Goal: Transaction & Acquisition: Download file/media

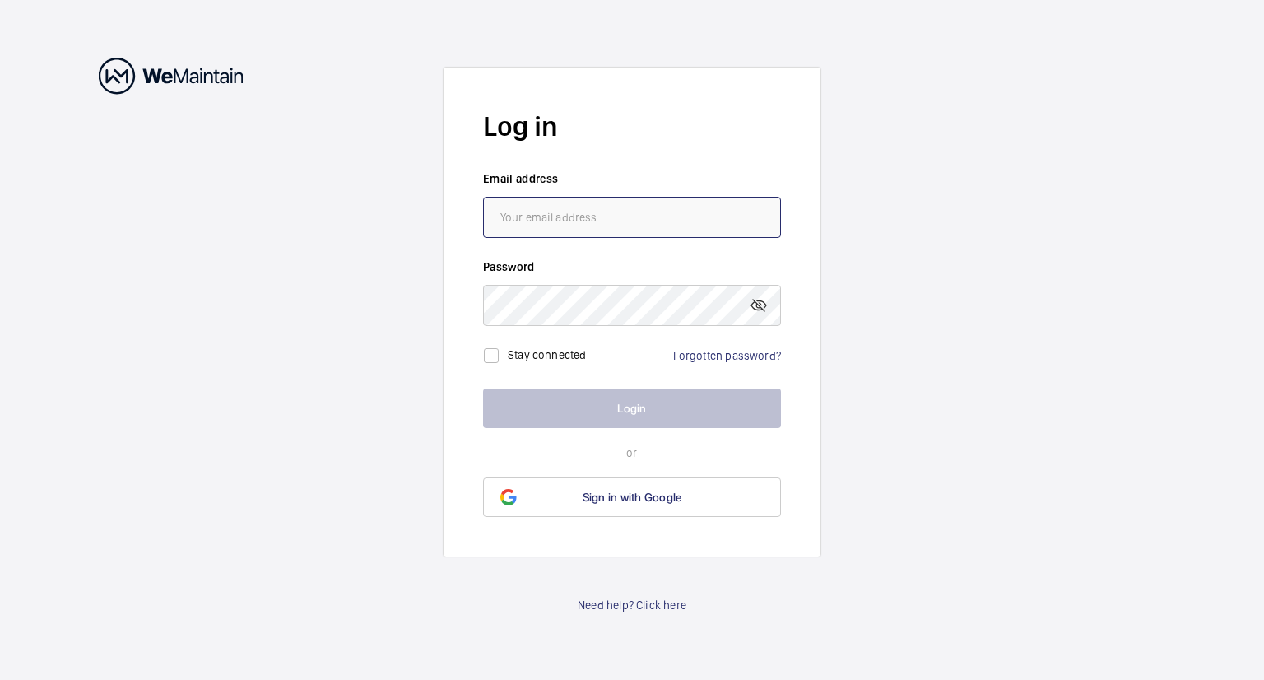
click at [612, 222] on input "email" at bounding box center [632, 217] width 298 height 41
type input "[EMAIL_ADDRESS][DOMAIN_NAME]"
click at [770, 354] on link "Forgotten password?" at bounding box center [727, 355] width 108 height 13
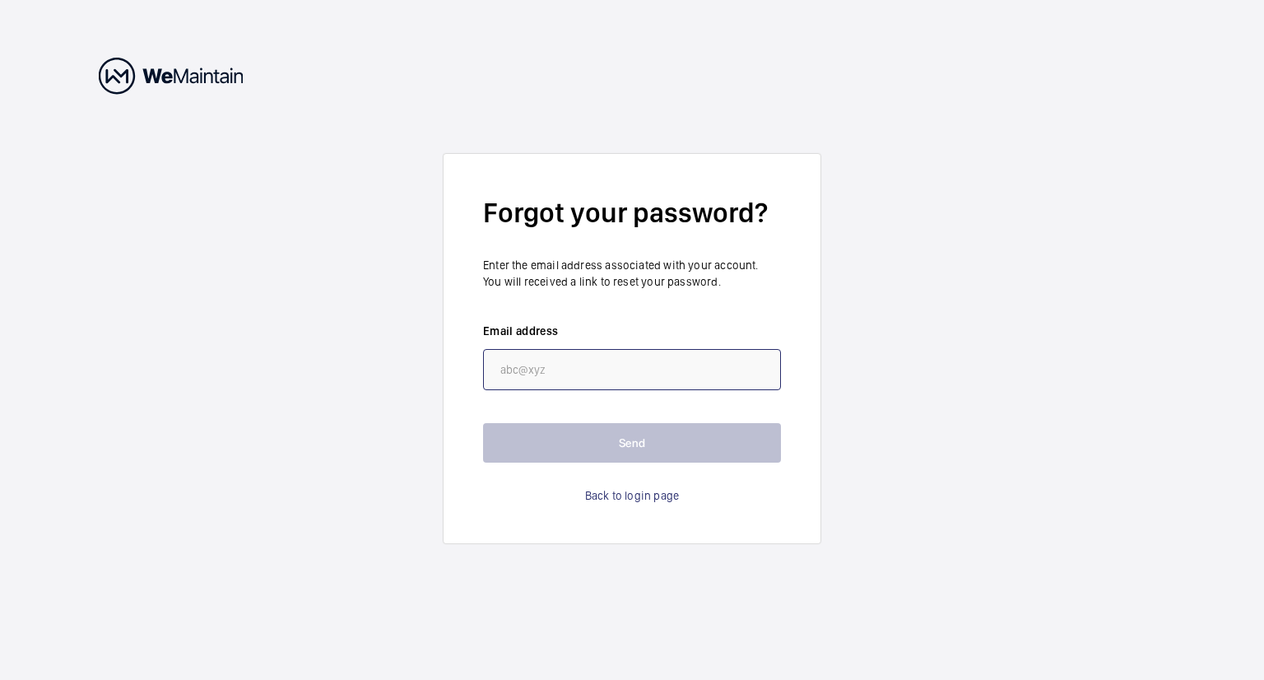
click at [695, 371] on input "email" at bounding box center [632, 369] width 298 height 41
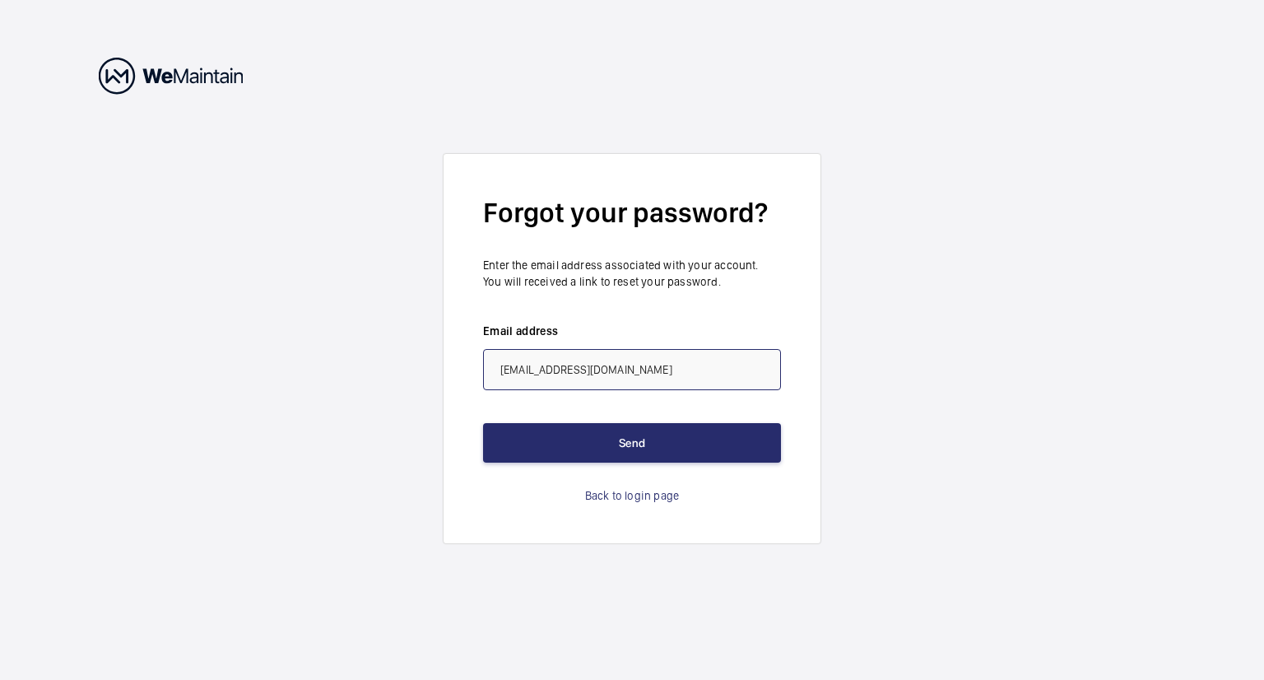
type input "[EMAIL_ADDRESS][DOMAIN_NAME]"
click at [483, 423] on button "Send" at bounding box center [632, 443] width 298 height 40
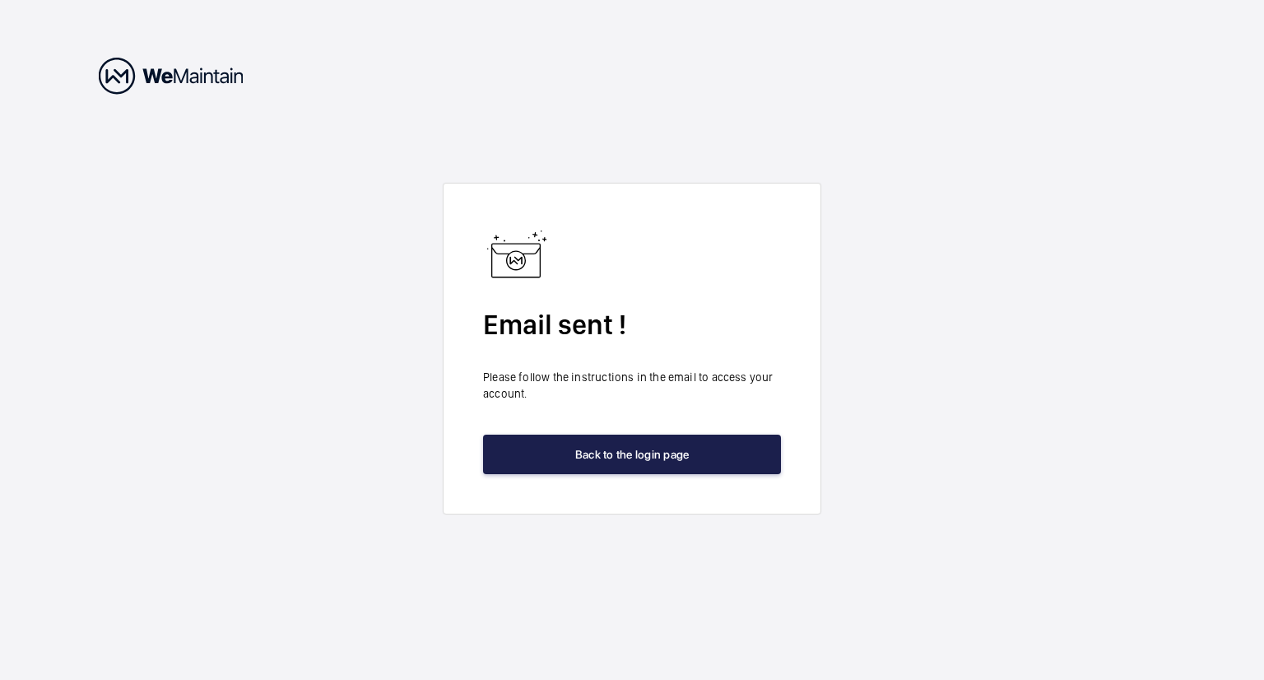
click at [585, 442] on button "Back to the login page" at bounding box center [632, 455] width 298 height 40
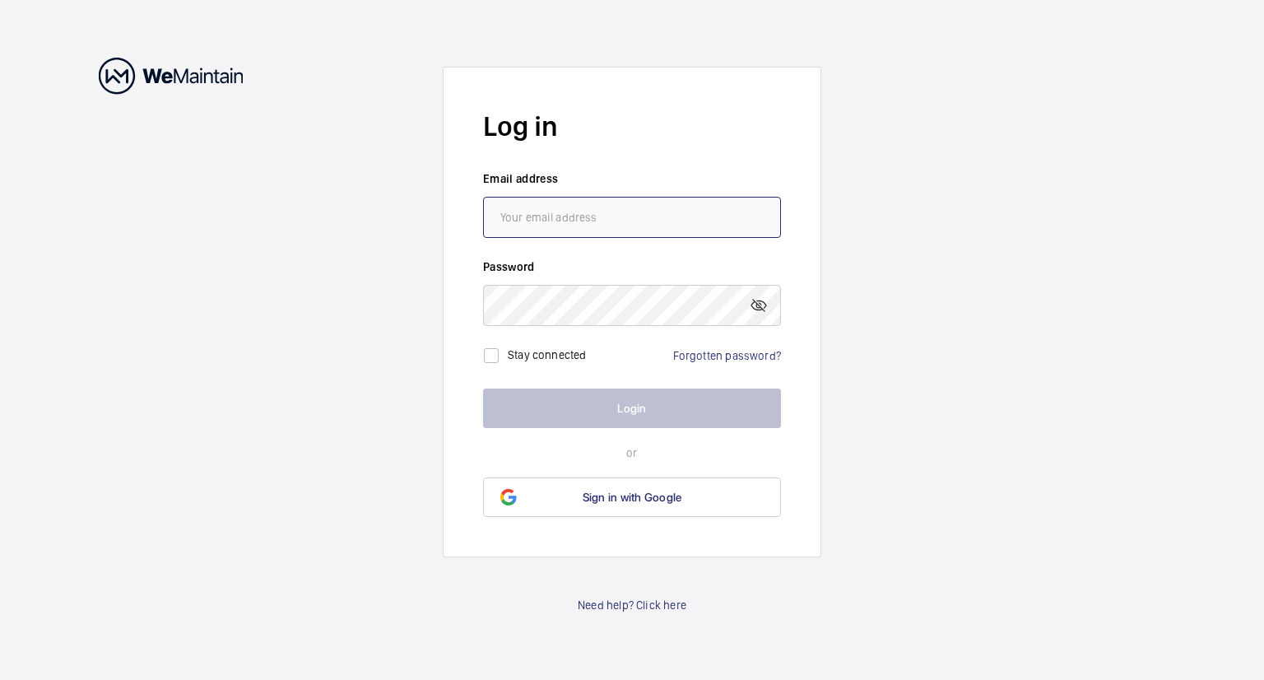
click at [543, 226] on input "email" at bounding box center [632, 217] width 298 height 41
type input "[EMAIL_ADDRESS][DOMAIN_NAME]"
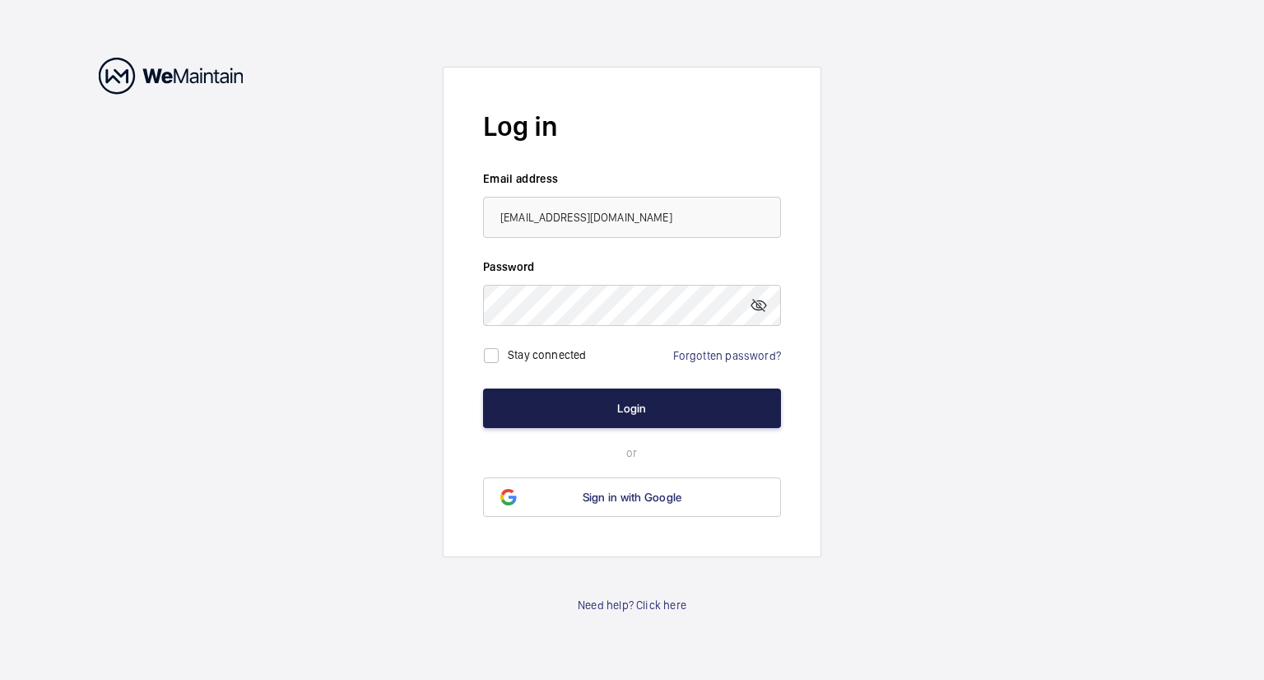
click at [574, 415] on button "Login" at bounding box center [632, 409] width 298 height 40
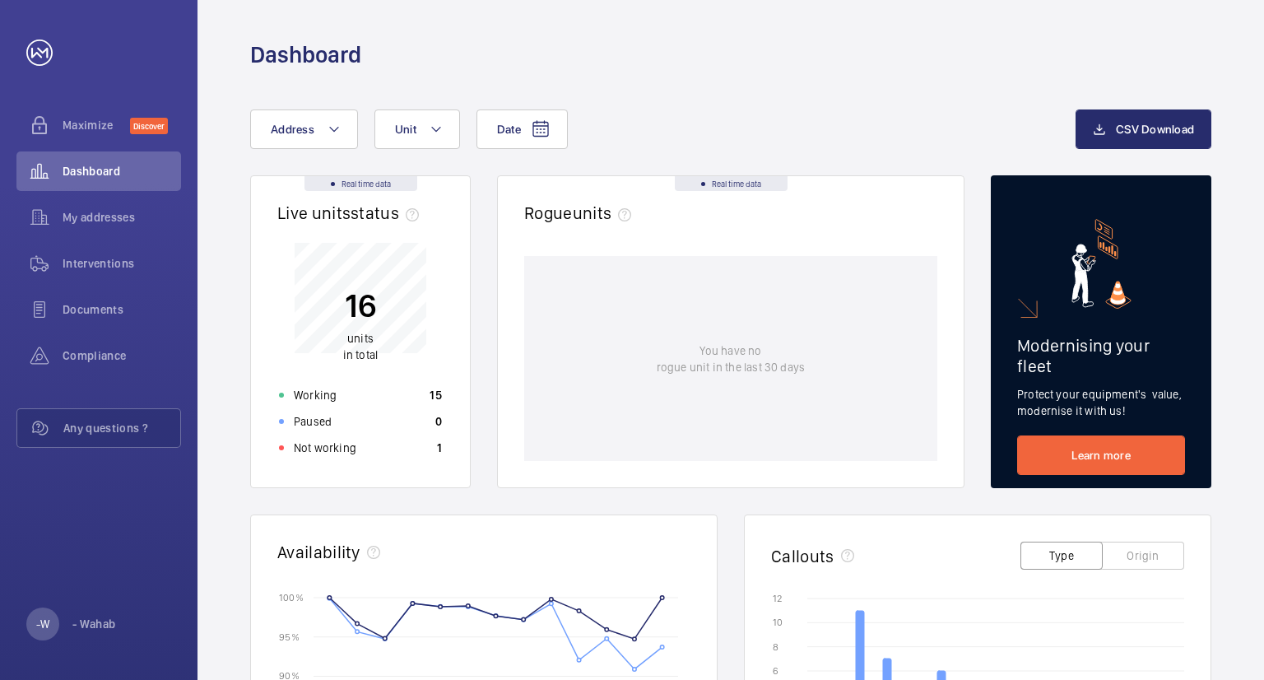
click at [817, 216] on div "Rogue units" at bounding box center [730, 221] width 413 height 37
click at [1012, 97] on div "Date Address Unit CSV Download Real time data Live units status﻿ 16 units in to…" at bounding box center [731, 638] width 1067 height 1136
click at [92, 268] on span "Interventions" at bounding box center [122, 263] width 119 height 16
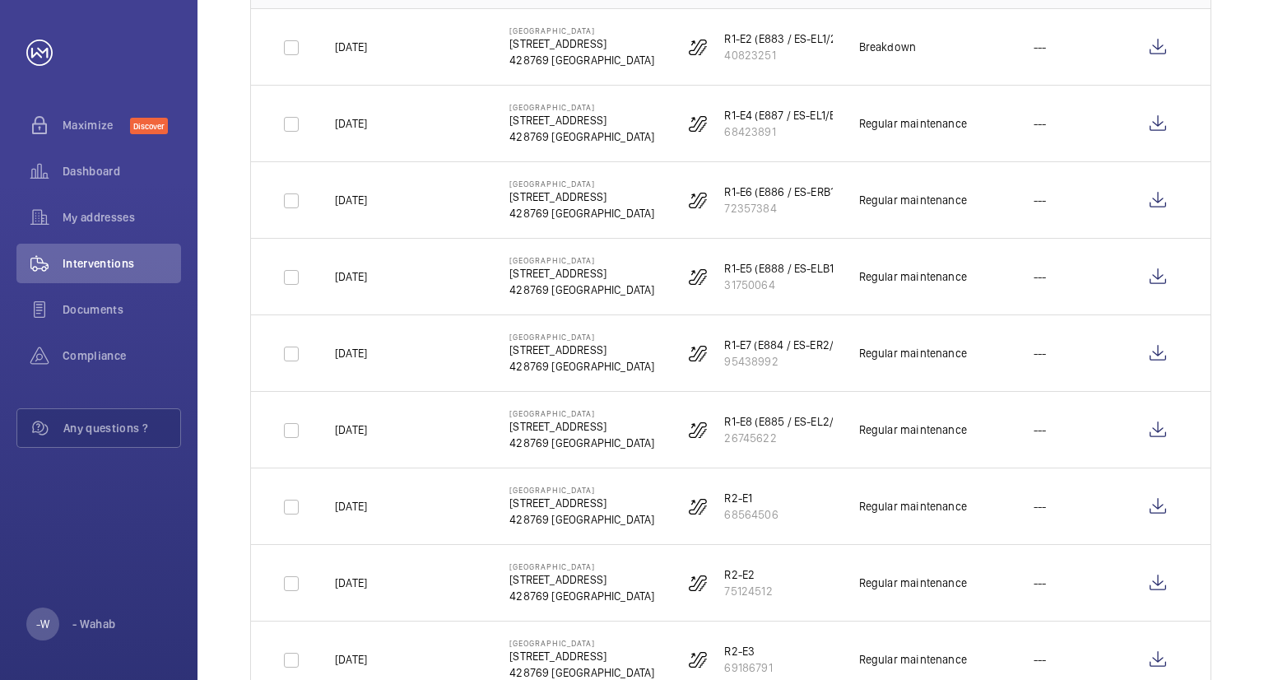
scroll to position [76, 0]
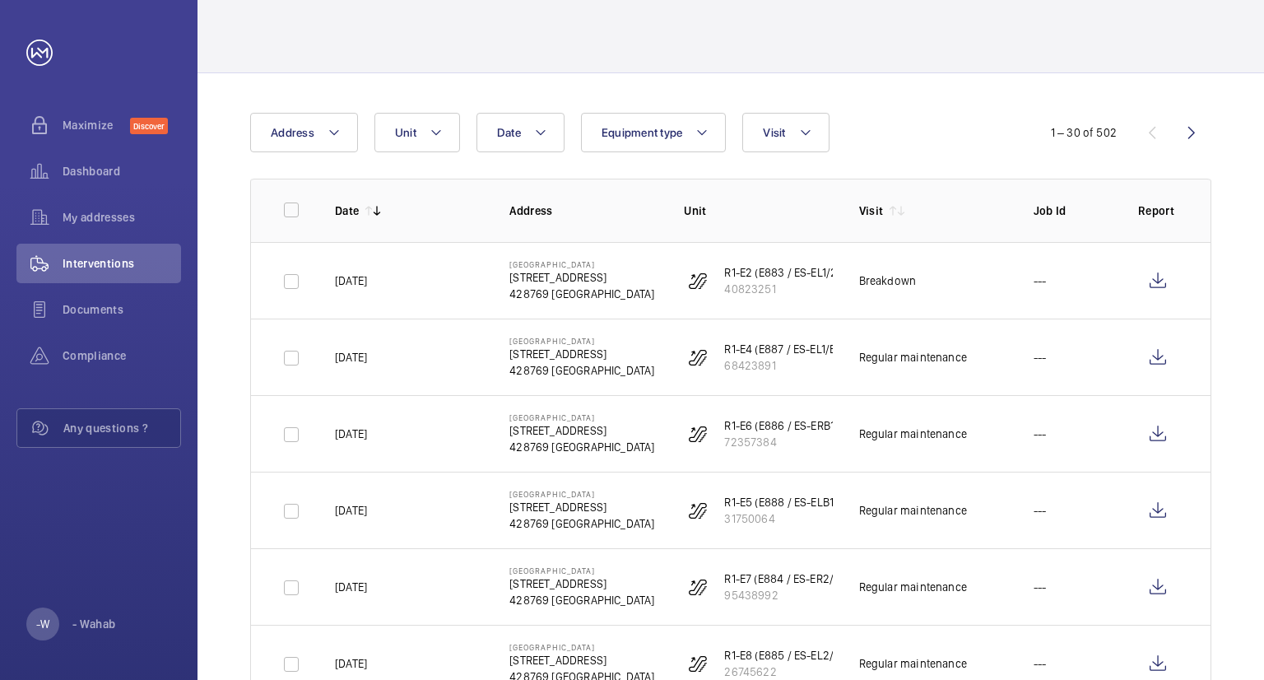
click at [1192, 137] on wm-front-icon-button at bounding box center [1192, 133] width 40 height 40
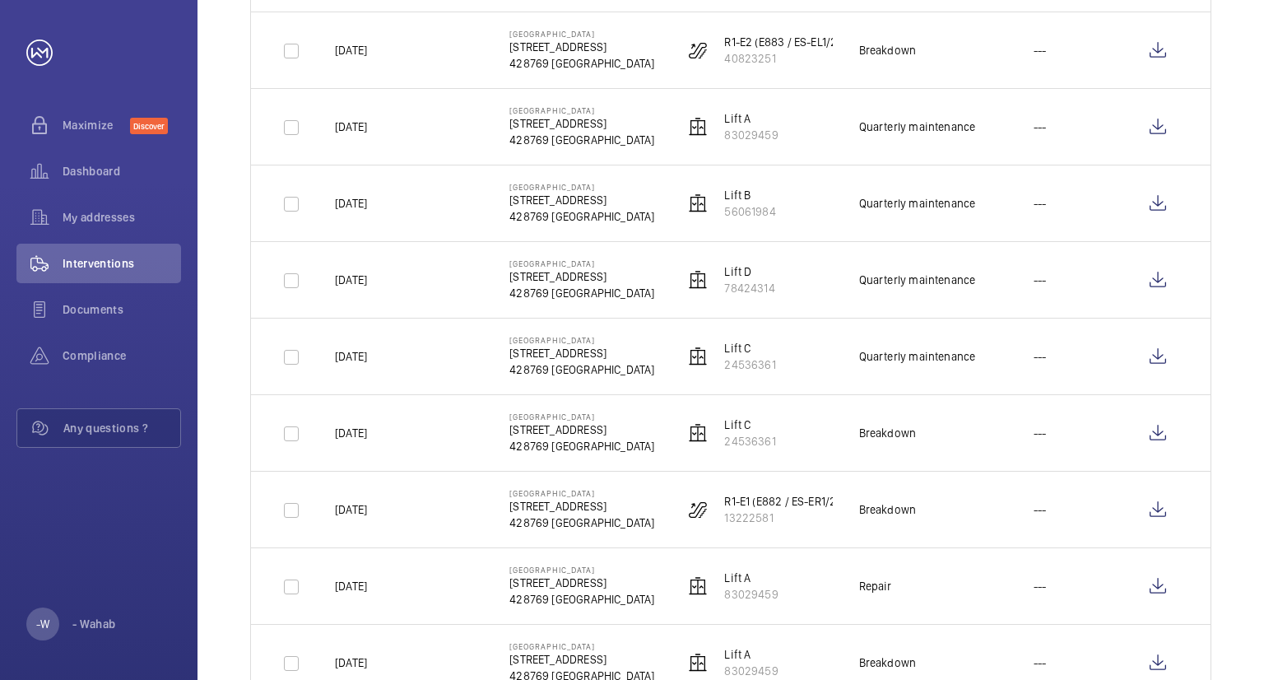
scroll to position [412, 0]
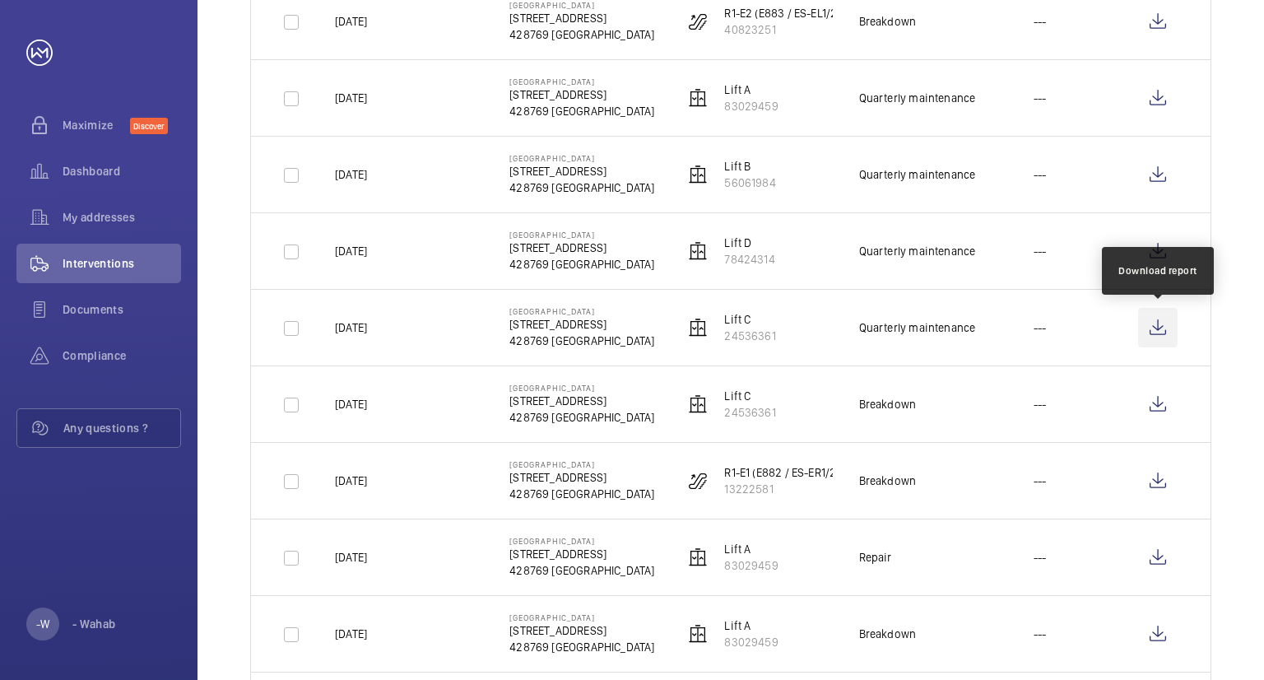
click at [1162, 328] on wm-front-icon-button at bounding box center [1158, 328] width 40 height 40
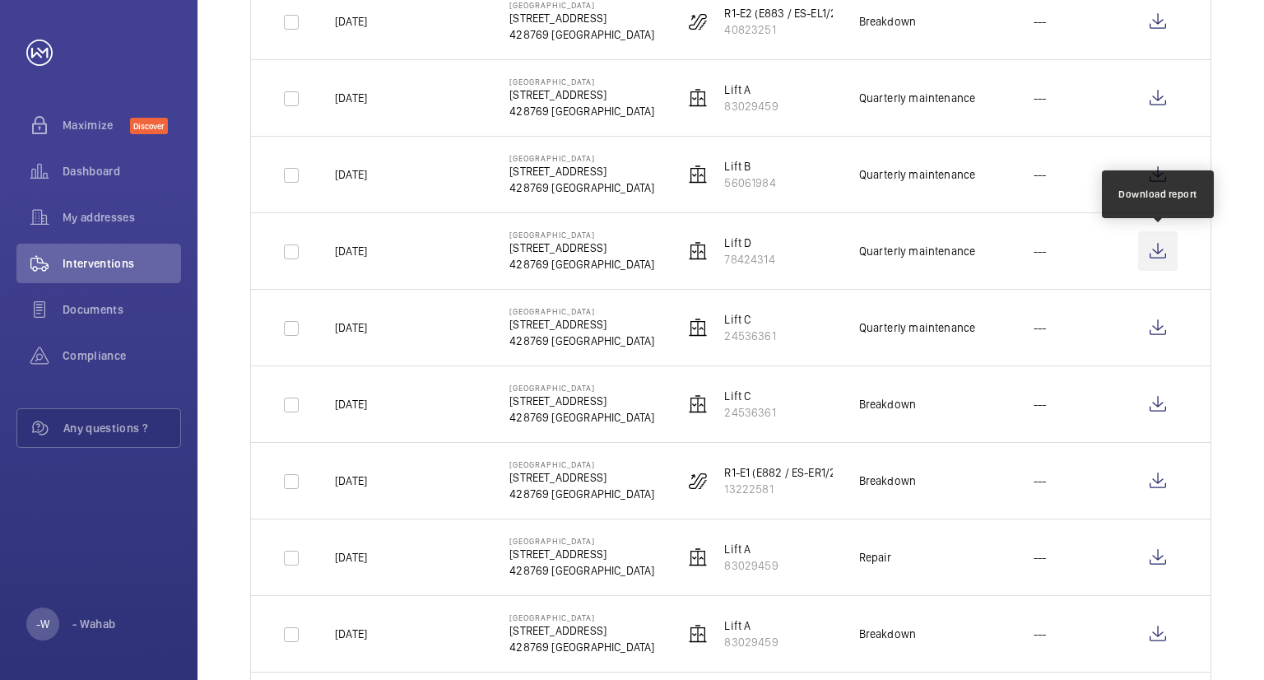
click at [1157, 253] on wm-front-icon-button at bounding box center [1158, 251] width 40 height 40
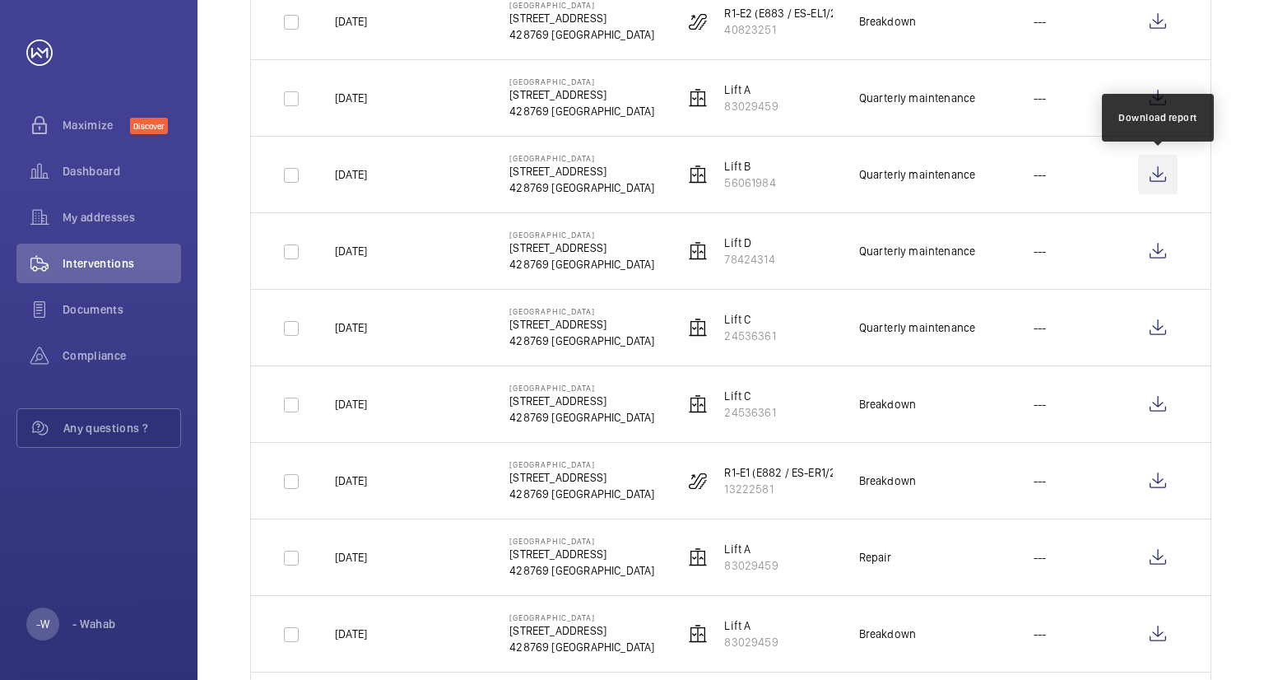
click at [1152, 169] on wm-front-icon-button at bounding box center [1158, 175] width 40 height 40
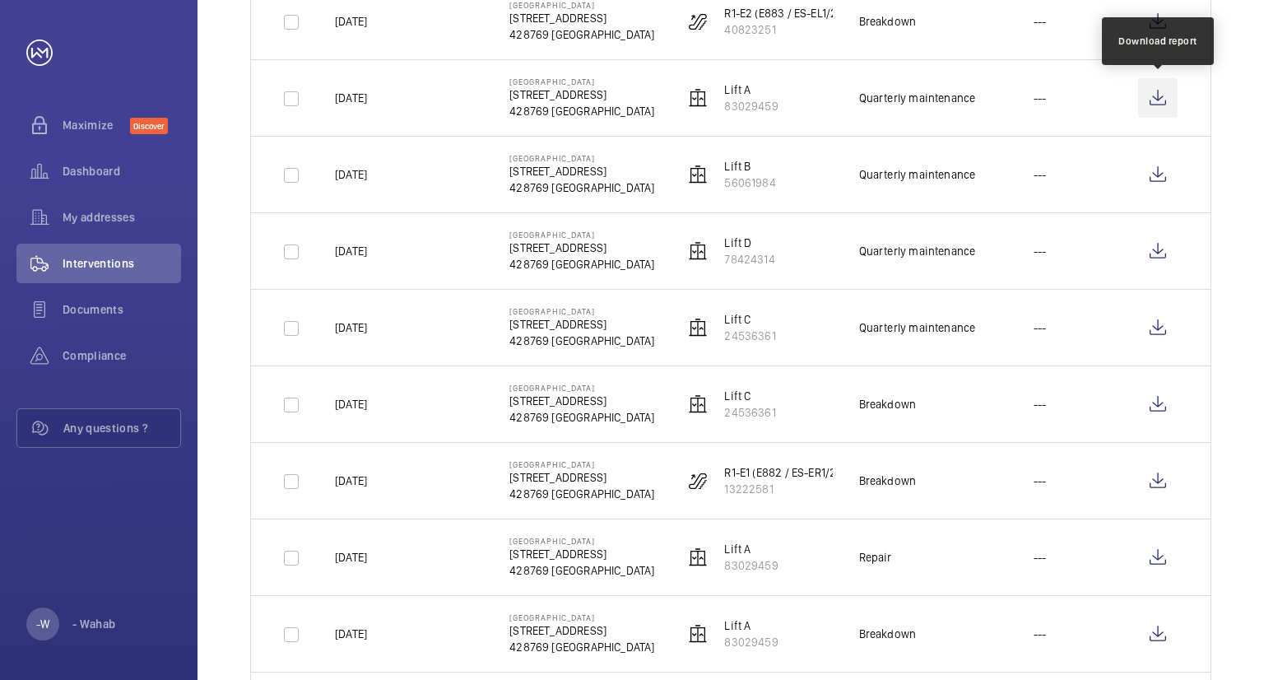
click at [1157, 98] on wm-front-icon-button at bounding box center [1158, 98] width 40 height 40
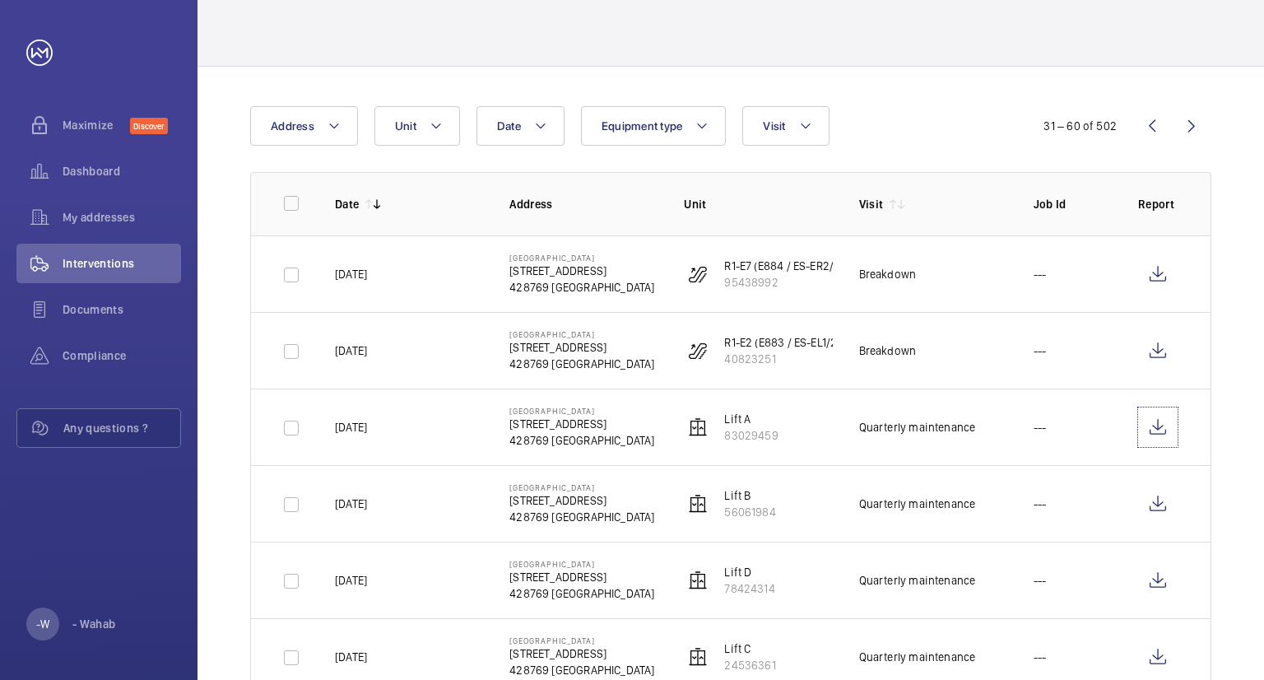
scroll to position [0, 0]
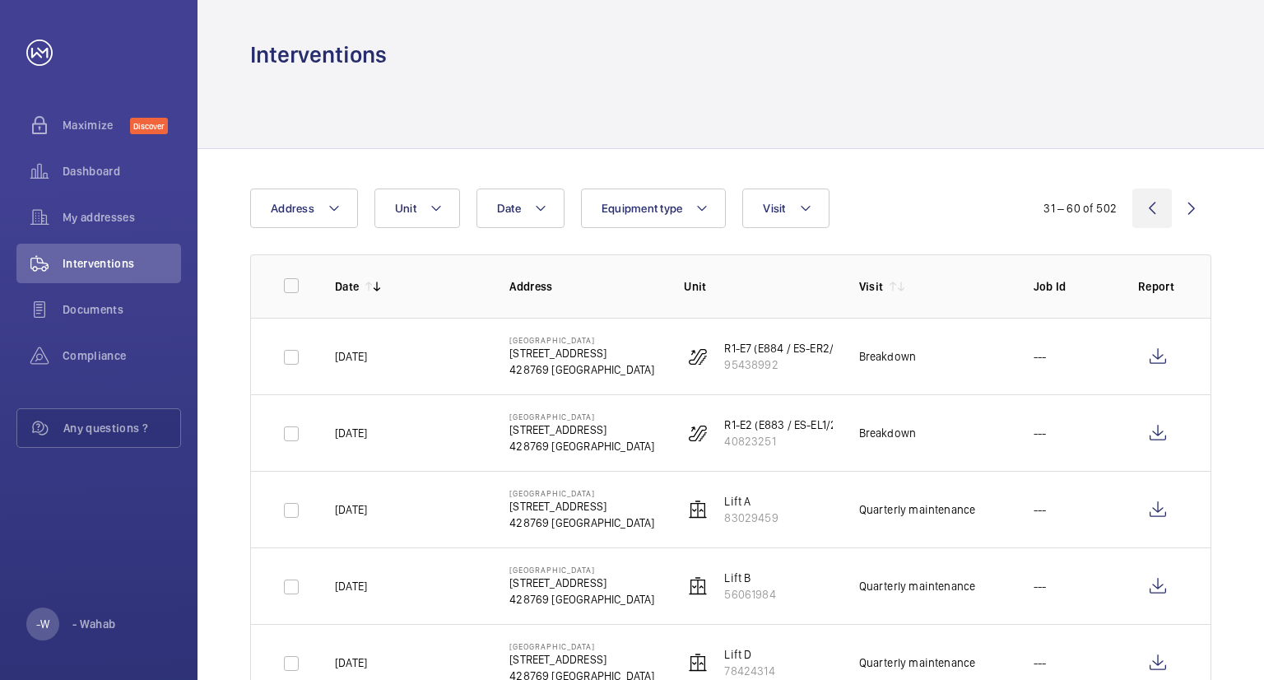
click at [1159, 212] on wm-front-icon-button at bounding box center [1153, 209] width 40 height 40
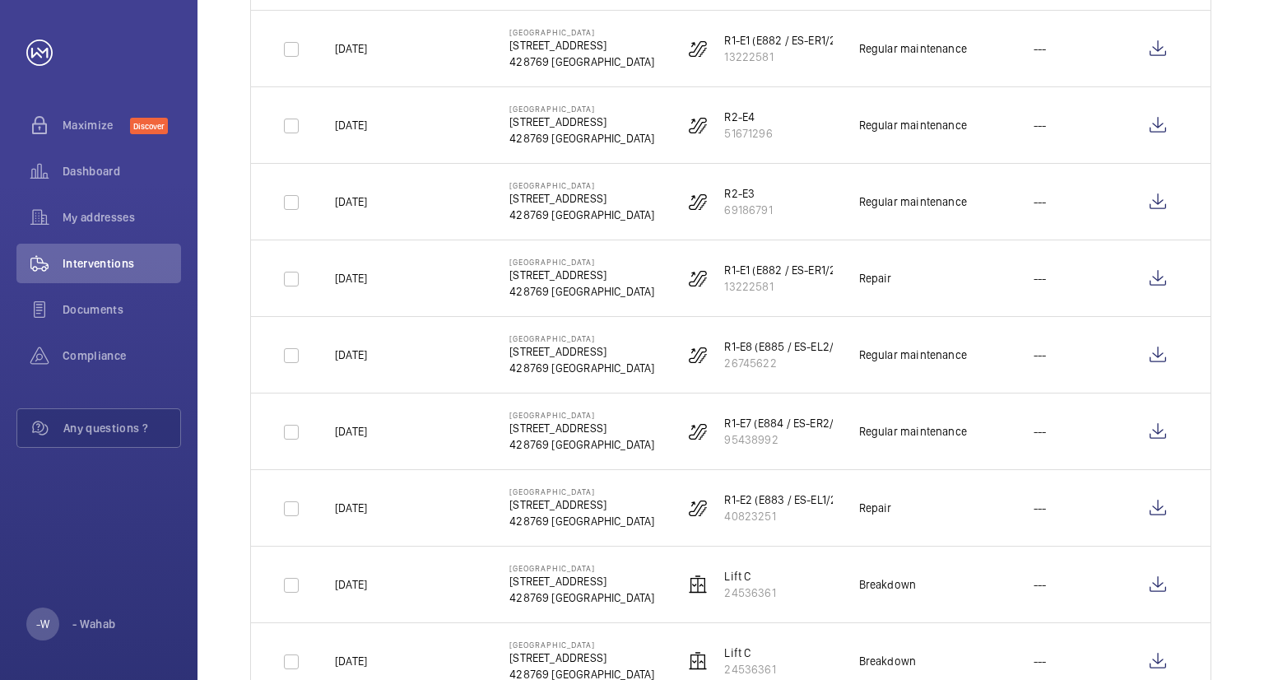
scroll to position [1887, 0]
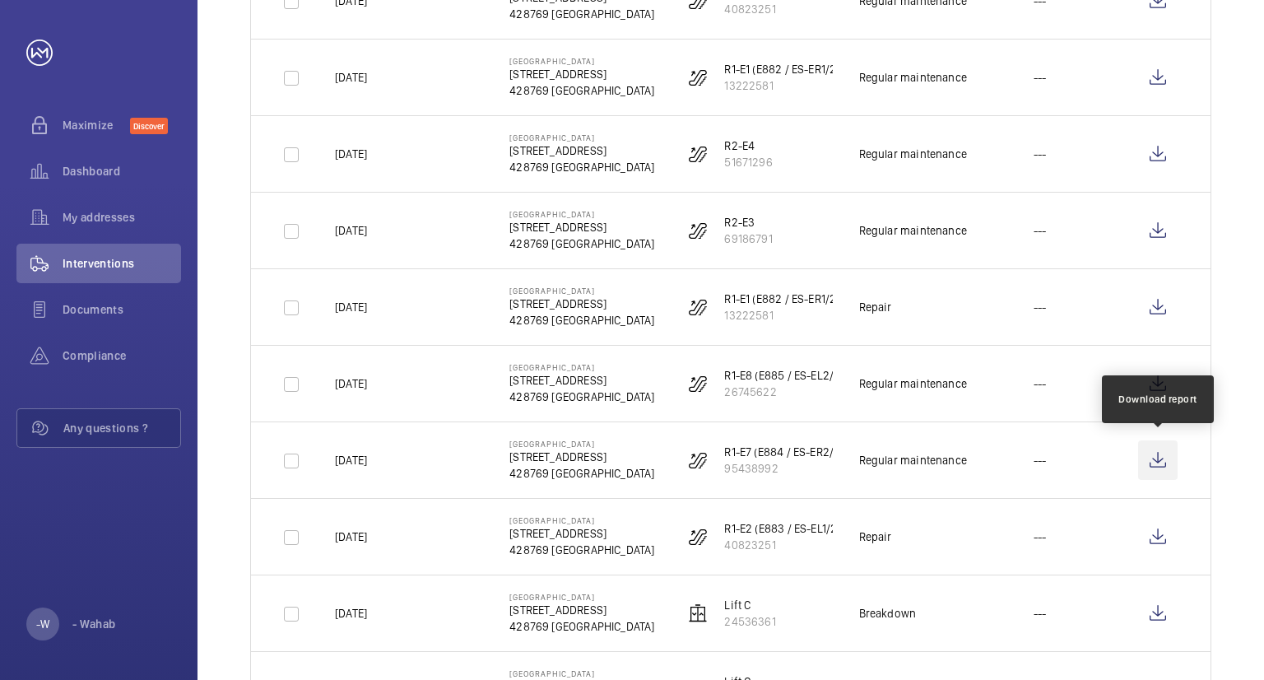
click at [1156, 455] on wm-front-icon-button at bounding box center [1158, 460] width 40 height 40
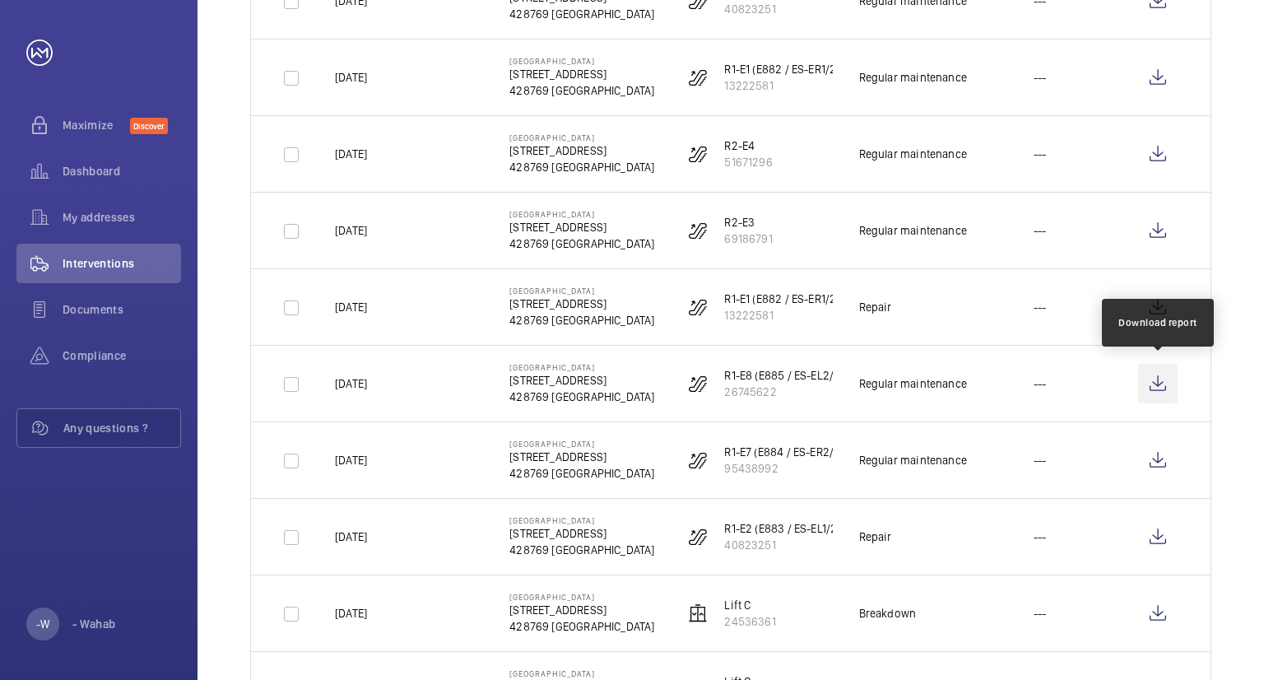
click at [1162, 376] on wm-front-icon-button at bounding box center [1158, 384] width 40 height 40
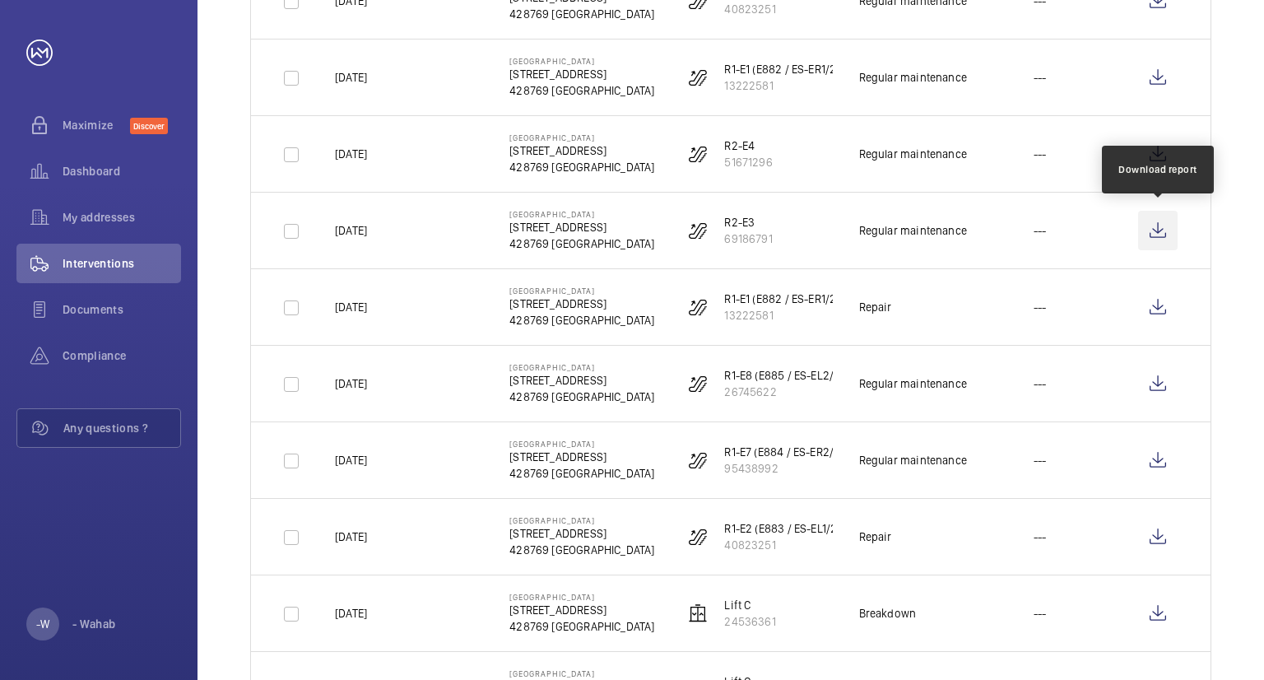
click at [1150, 218] on wm-front-icon-button at bounding box center [1158, 231] width 40 height 40
